Goal: Information Seeking & Learning: Learn about a topic

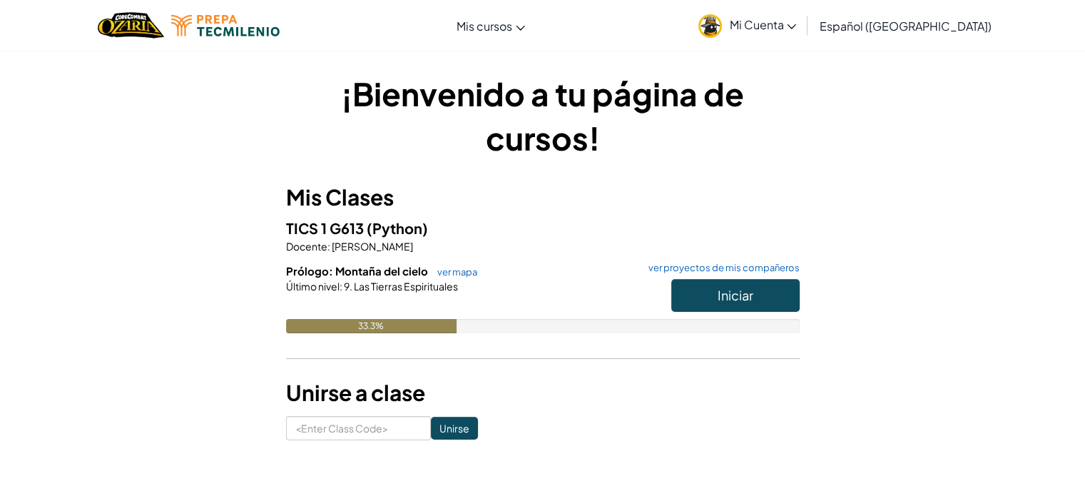
click at [543, 347] on div "Prólogo: Montaña del cielo ver mapa ver proyectos de mis compañeros Iniciar Últ…" at bounding box center [542, 308] width 513 height 91
click at [705, 296] on button "Iniciar" at bounding box center [735, 295] width 128 height 33
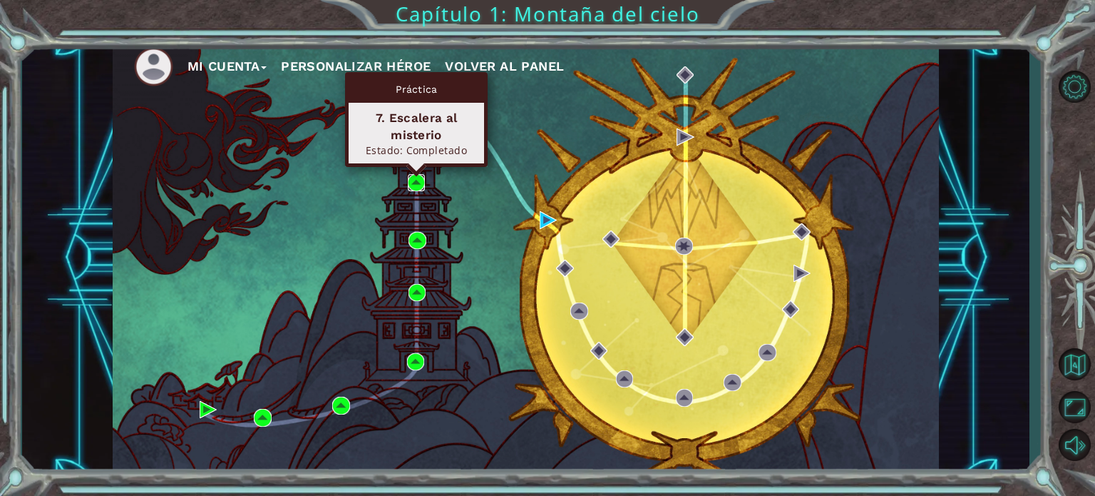
click at [419, 179] on img at bounding box center [416, 182] width 17 height 17
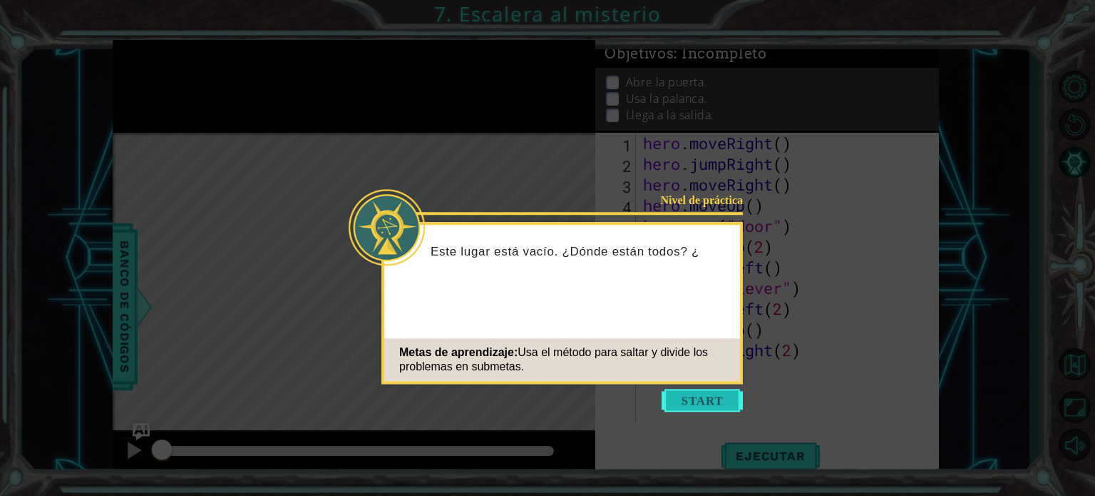
click at [695, 397] on button "Start" at bounding box center [702, 400] width 81 height 23
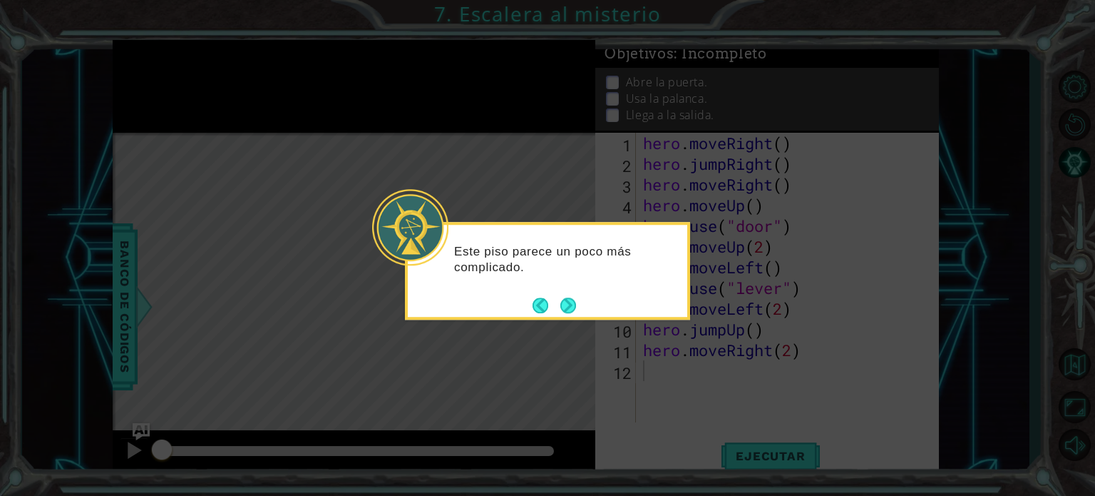
click at [574, 318] on div "Este piso parece un poco más complicado." at bounding box center [547, 271] width 285 height 98
click at [564, 304] on button "Next" at bounding box center [569, 305] width 16 height 16
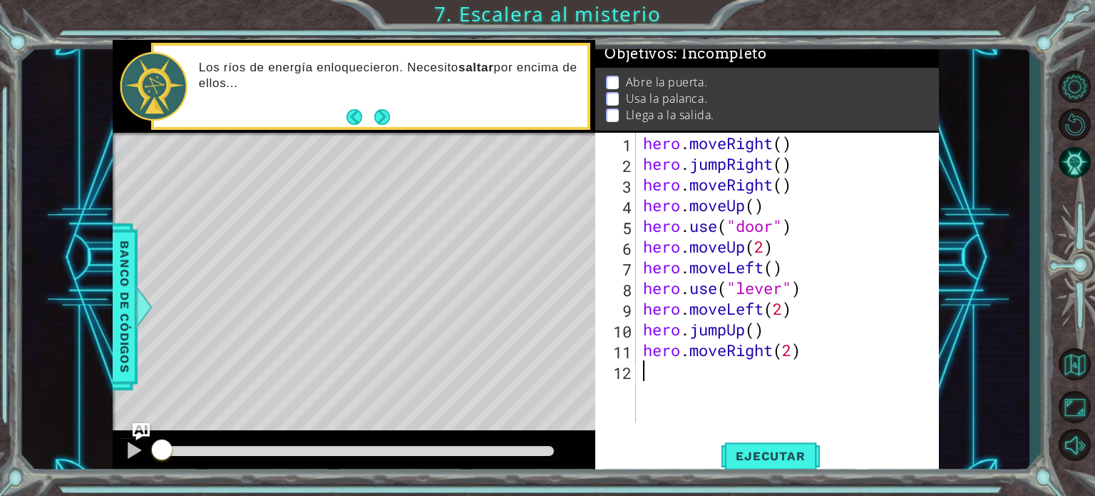
click at [564, 304] on div "Level Map" at bounding box center [442, 343] width 659 height 420
